Goal: Task Accomplishment & Management: Use online tool/utility

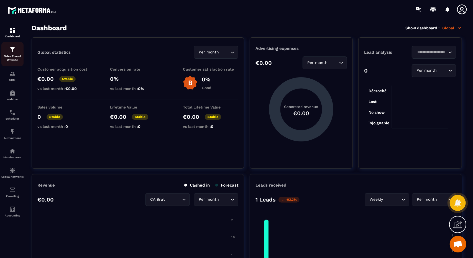
click at [13, 56] on p "Sales Funnel Website" at bounding box center [12, 58] width 22 height 8
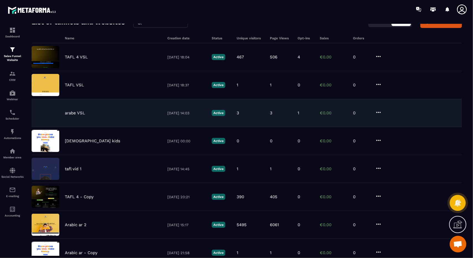
scroll to position [30, 0]
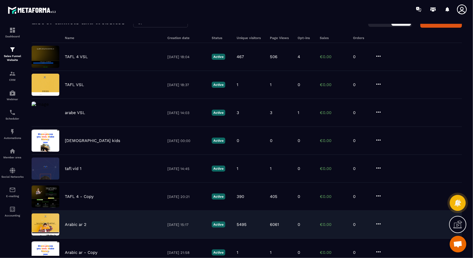
click at [108, 232] on div "Arabic ar 2 [DATE] 15:17 Active 5495 6061 0 €0.00 0" at bounding box center [247, 225] width 430 height 28
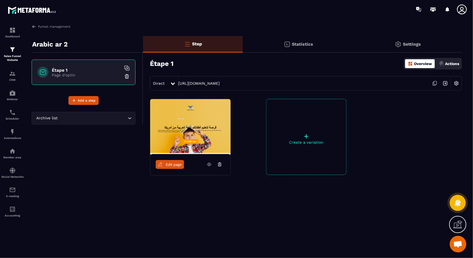
click at [432, 80] on icon at bounding box center [434, 83] width 11 height 11
click at [434, 85] on icon at bounding box center [434, 83] width 3 height 3
click at [179, 165] on span "Edit page" at bounding box center [174, 165] width 16 height 4
